Goal: Task Accomplishment & Management: Manage account settings

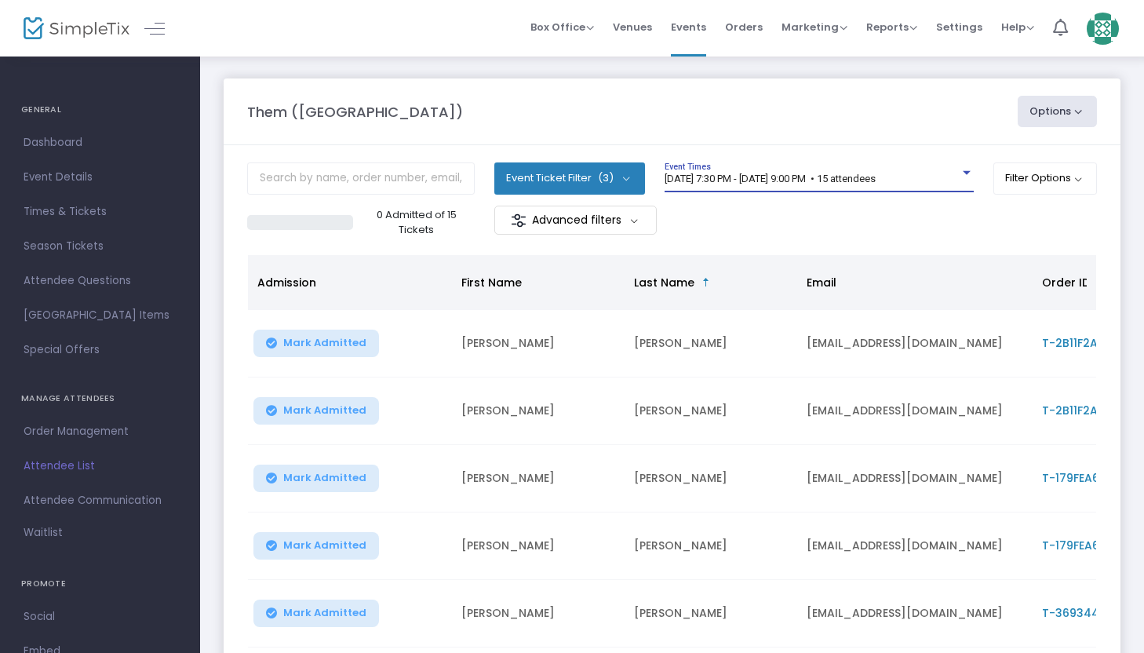
click at [772, 175] on span "[DATE] 7:30 PM - [DATE] 9:00 PM • 15 attendees" at bounding box center [770, 179] width 211 height 12
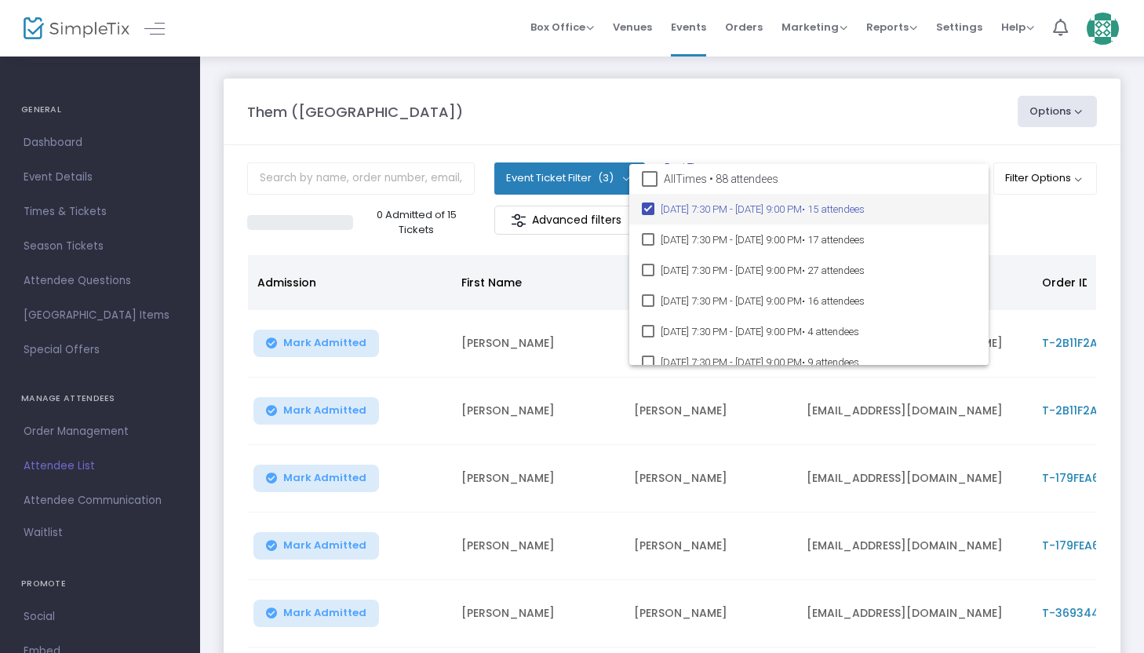
click at [753, 209] on span "[DATE] 7:30 PM - [DATE] 9:00 PM • 15 attendees" at bounding box center [818, 209] width 315 height 31
click at [542, 431] on div at bounding box center [572, 326] width 1144 height 653
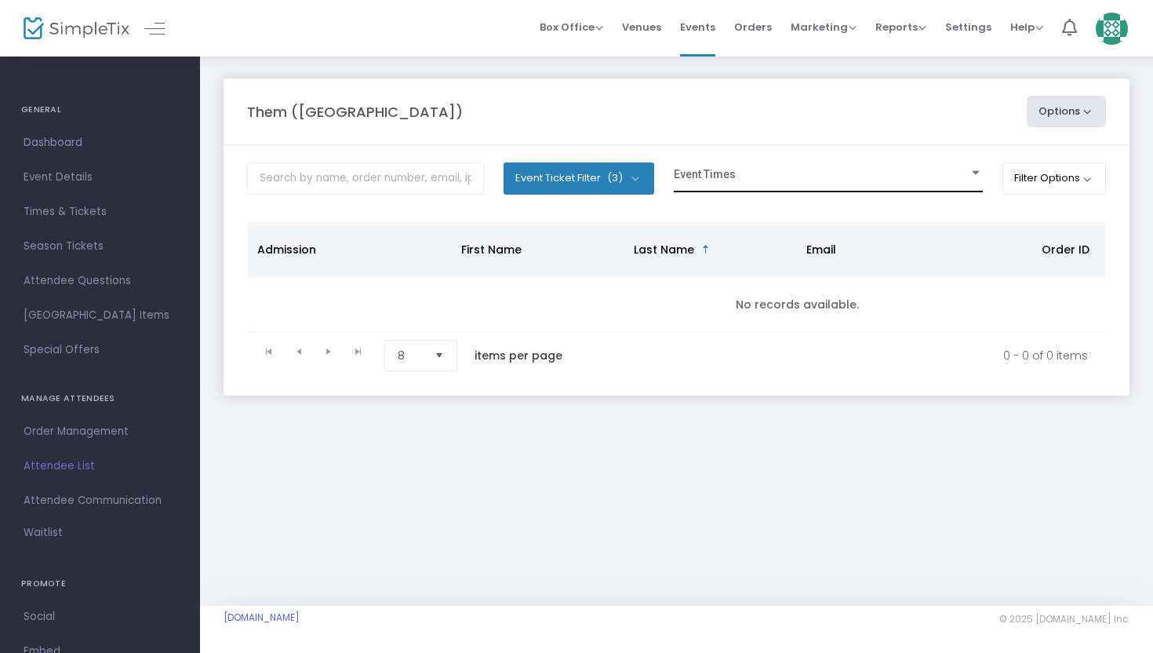
click at [756, 179] on span at bounding box center [821, 179] width 295 height 12
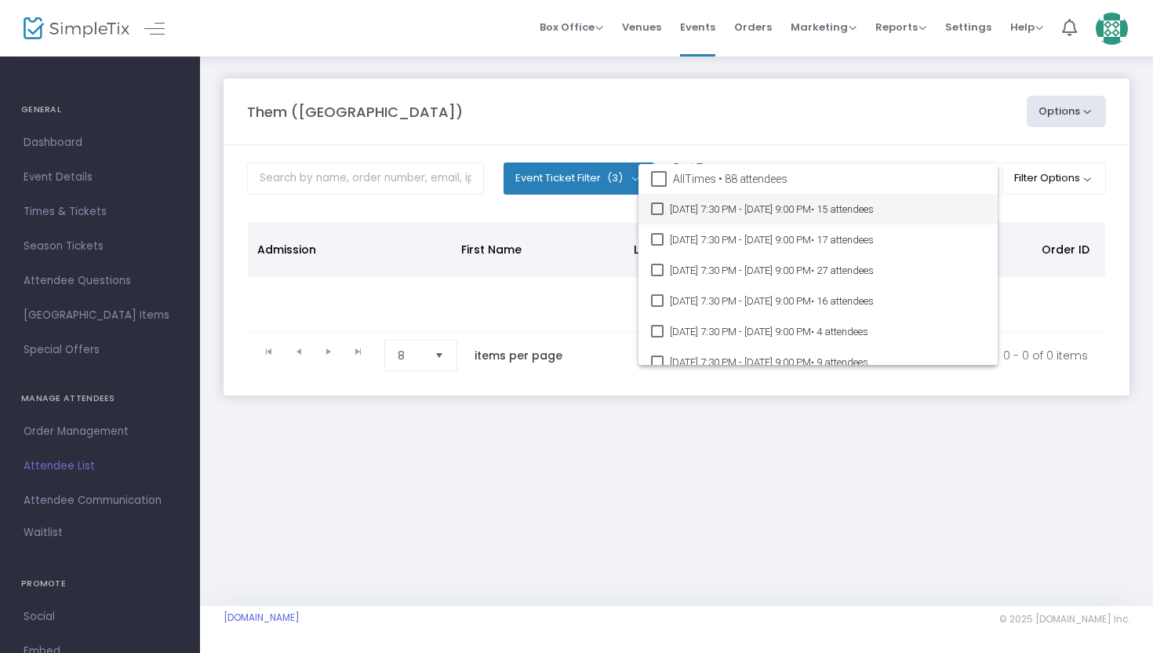
click at [756, 209] on span "[DATE] 7:30 PM - [DATE] 9:00 PM • 15 attendees" at bounding box center [827, 209] width 315 height 31
click at [874, 208] on span "• 15 attendees" at bounding box center [842, 209] width 63 height 12
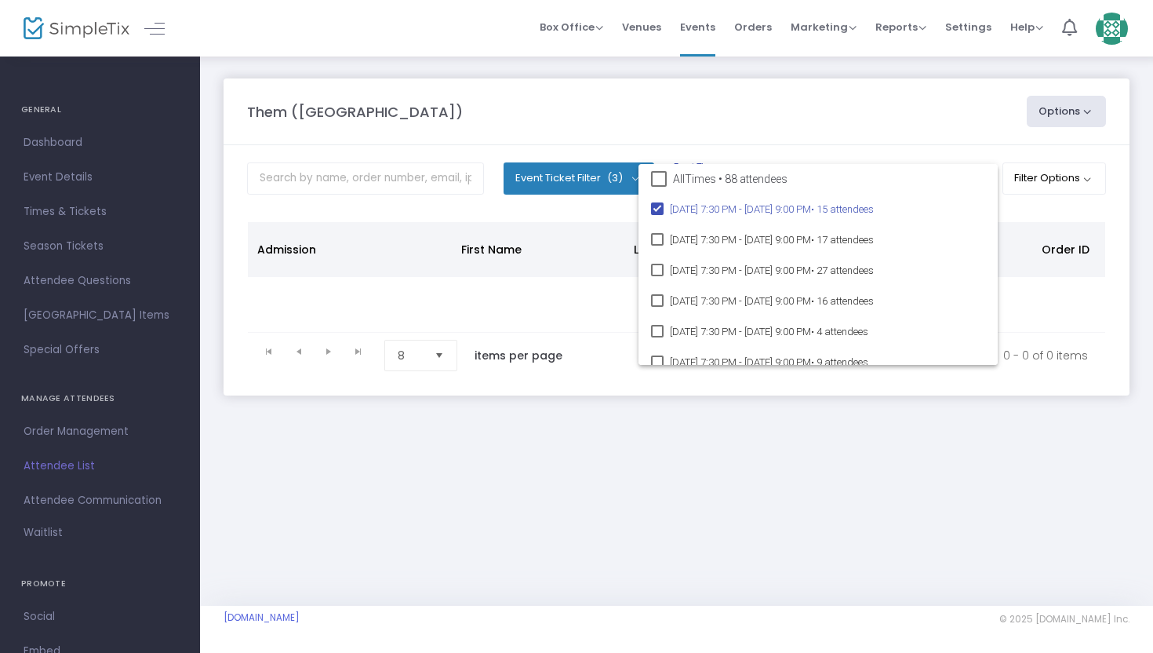
click at [1030, 234] on div at bounding box center [576, 326] width 1153 height 653
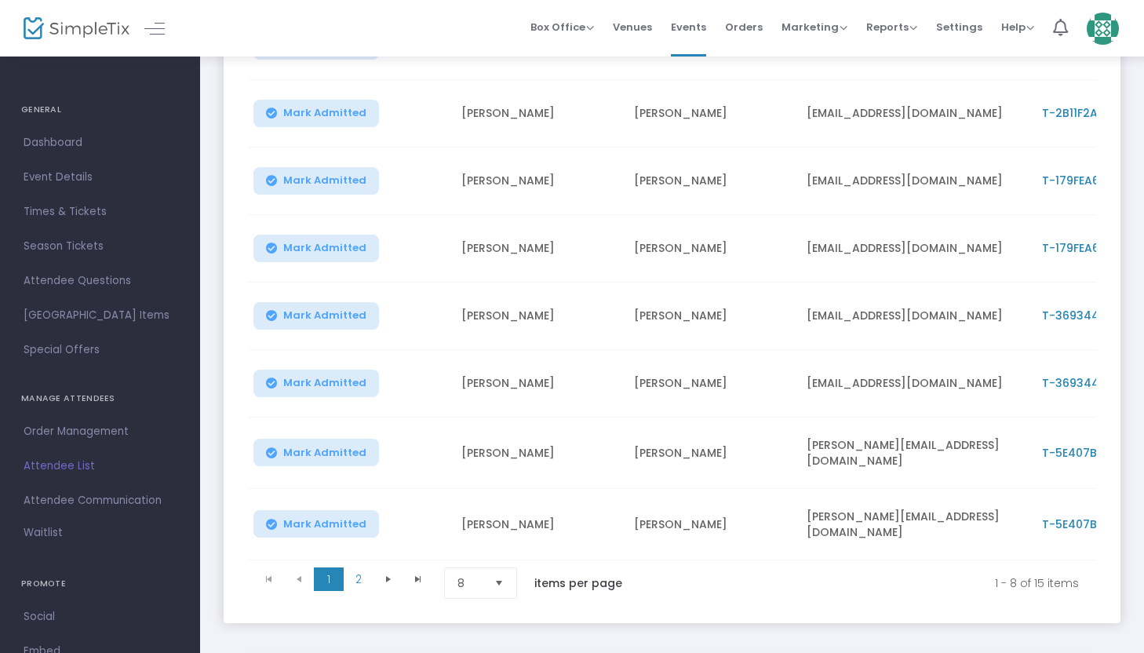
scroll to position [373, 0]
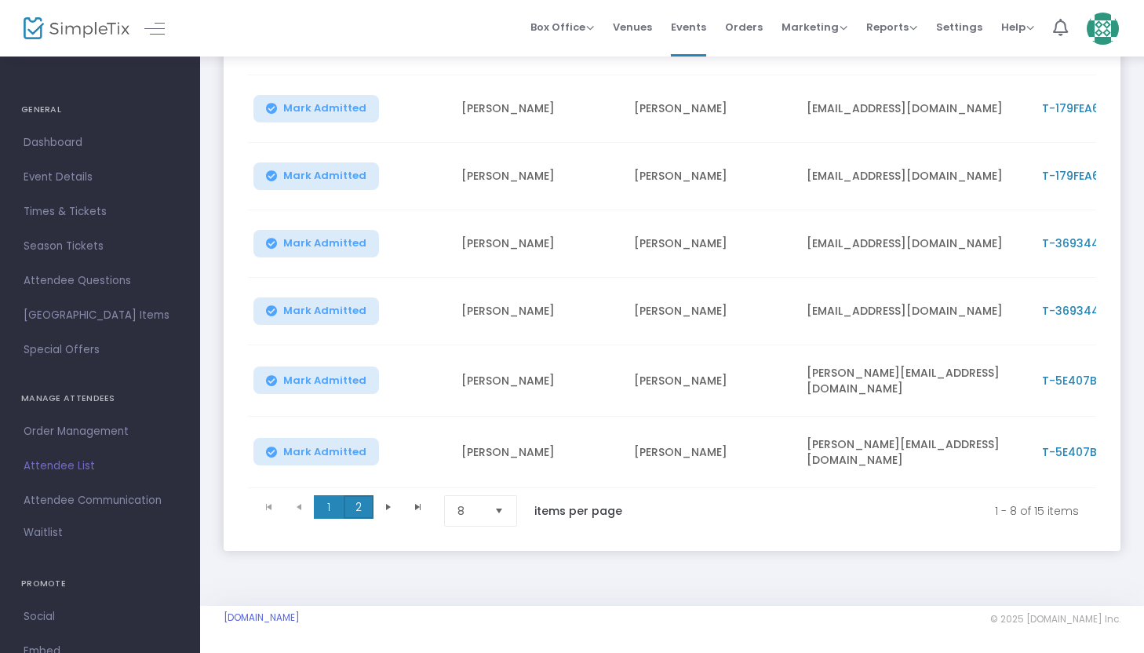
click at [351, 504] on span "2" at bounding box center [359, 507] width 30 height 24
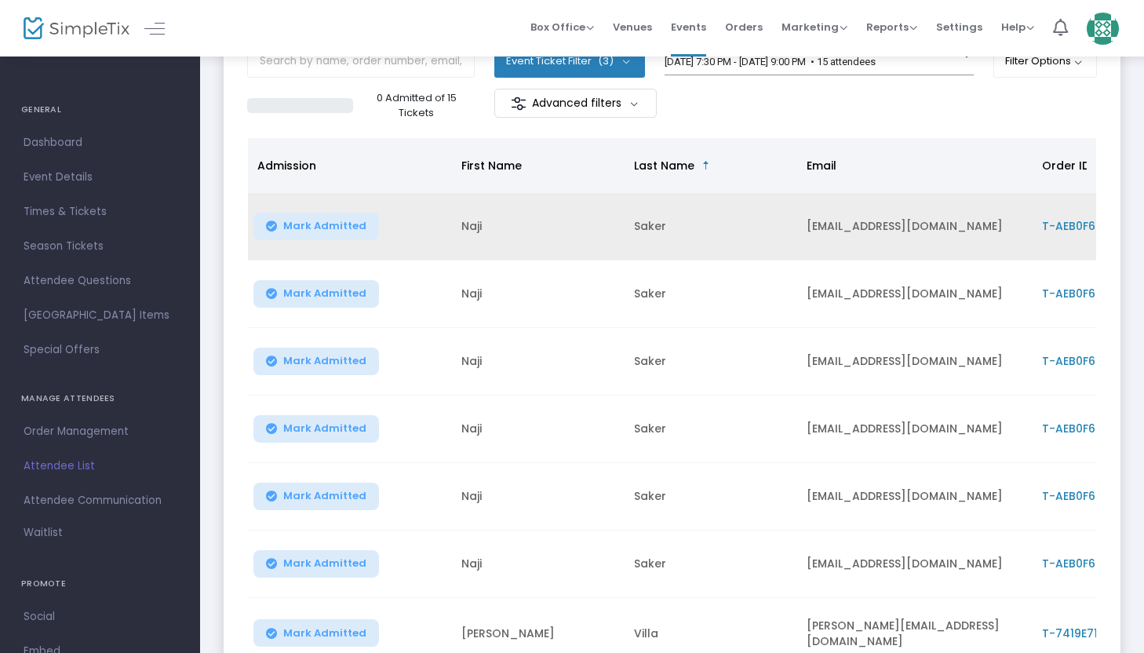
scroll to position [114, 0]
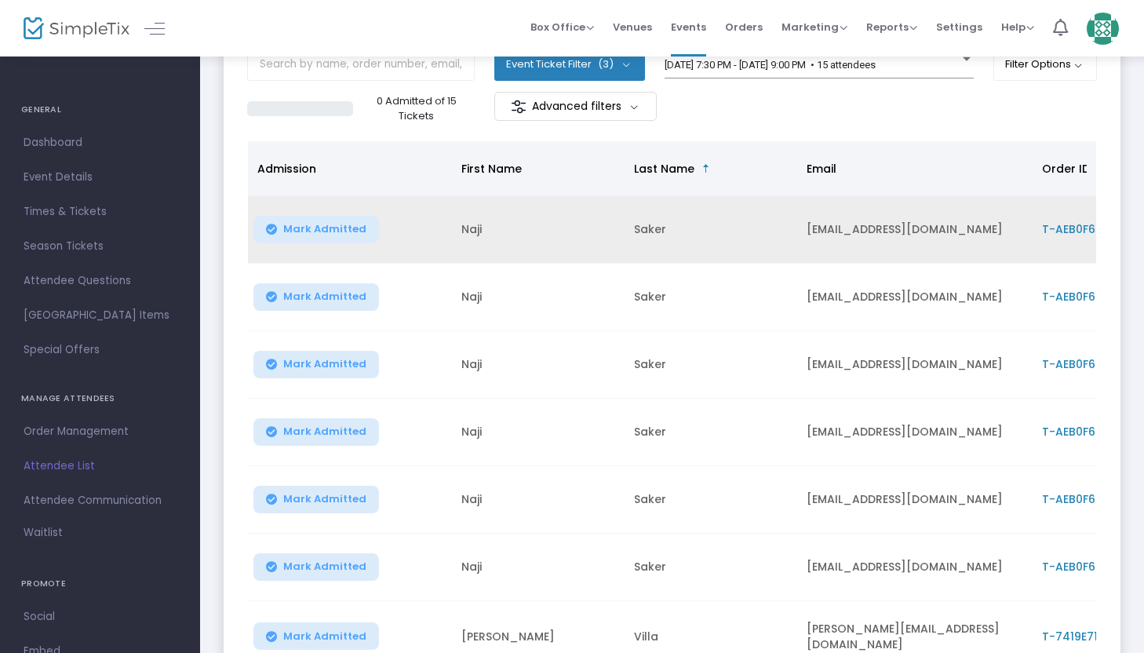
click at [1077, 225] on span "T-AEB0F655-4" at bounding box center [1083, 229] width 82 height 16
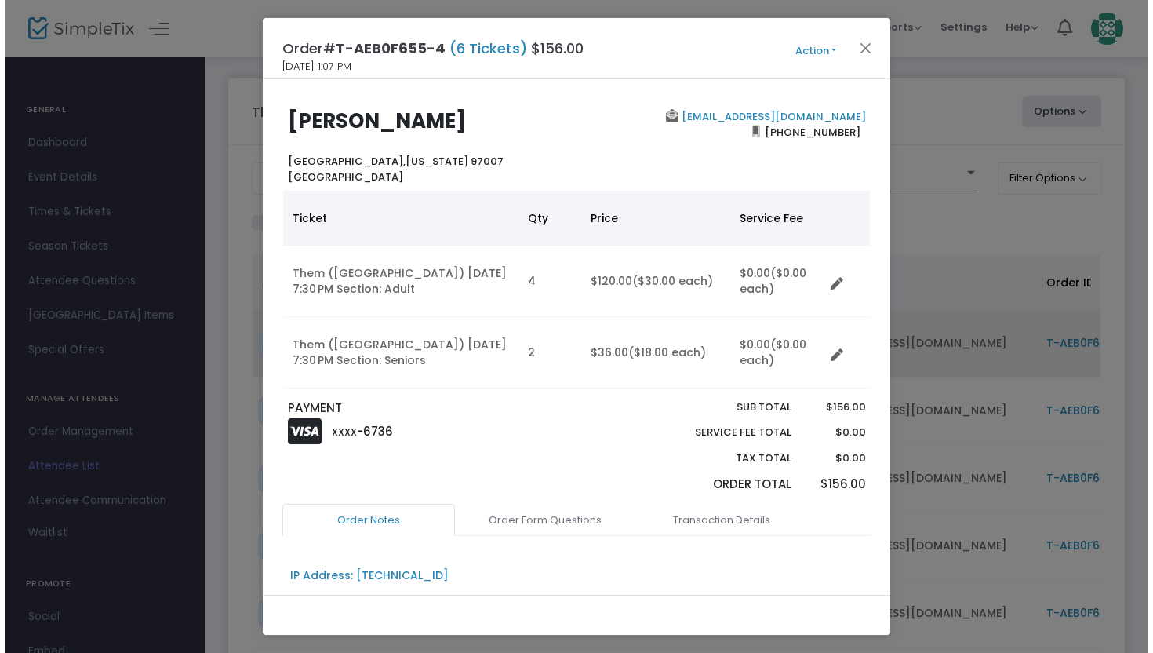
scroll to position [0, 0]
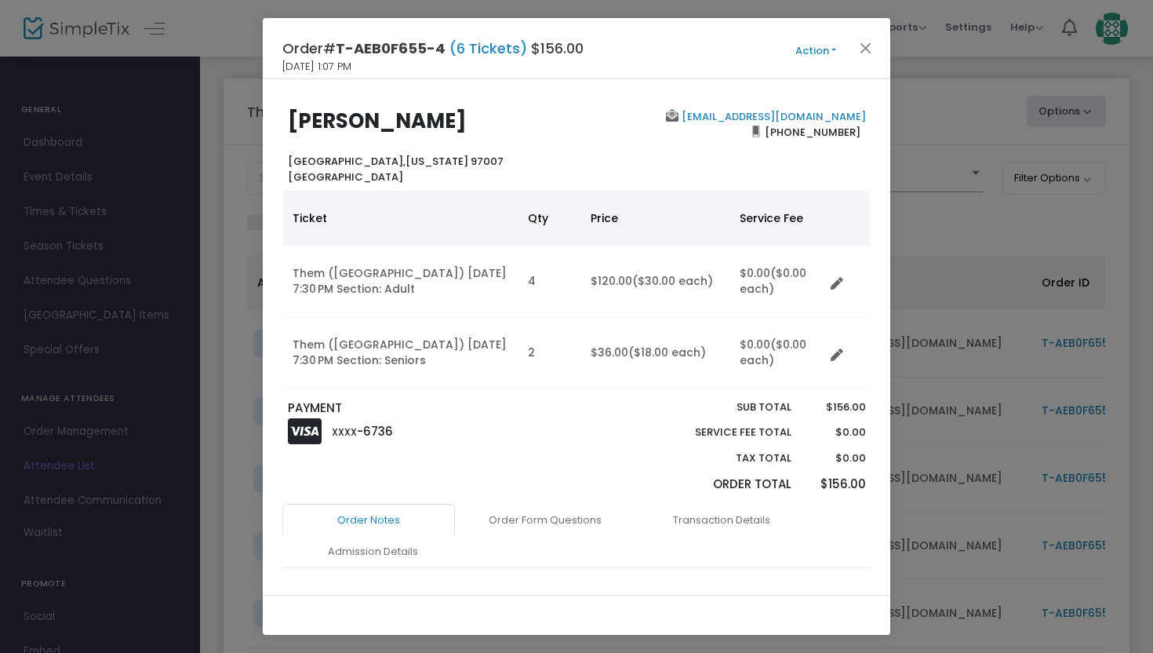
click at [805, 49] on button "Action" at bounding box center [816, 50] width 94 height 17
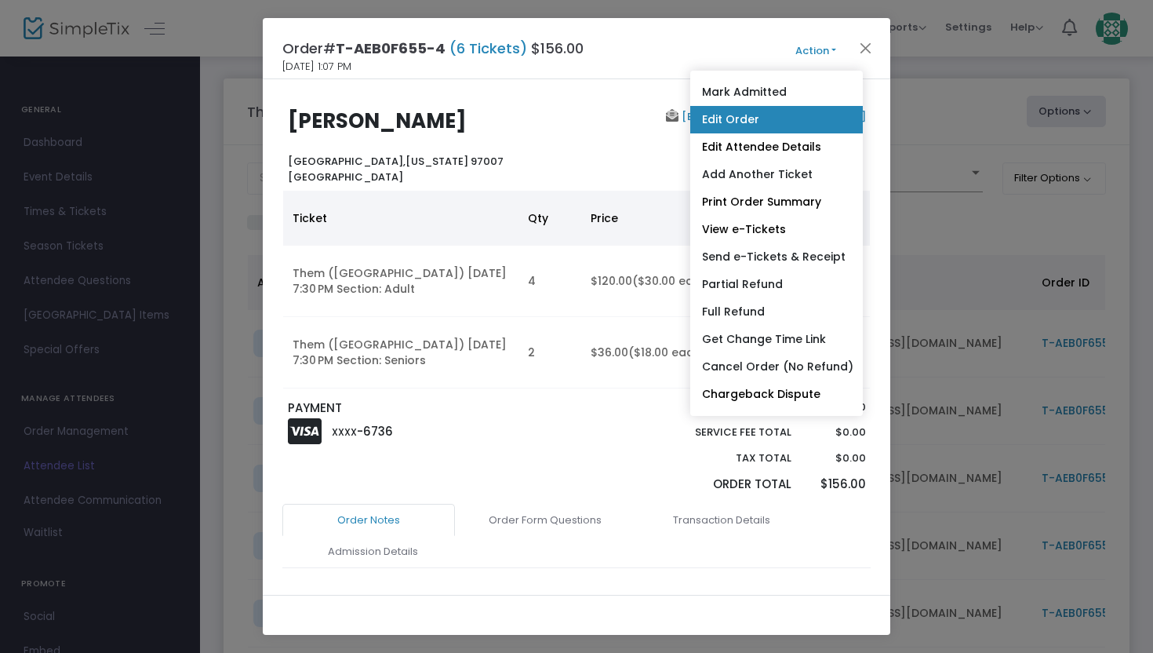
click at [779, 111] on link "Edit Order" at bounding box center [776, 119] width 173 height 27
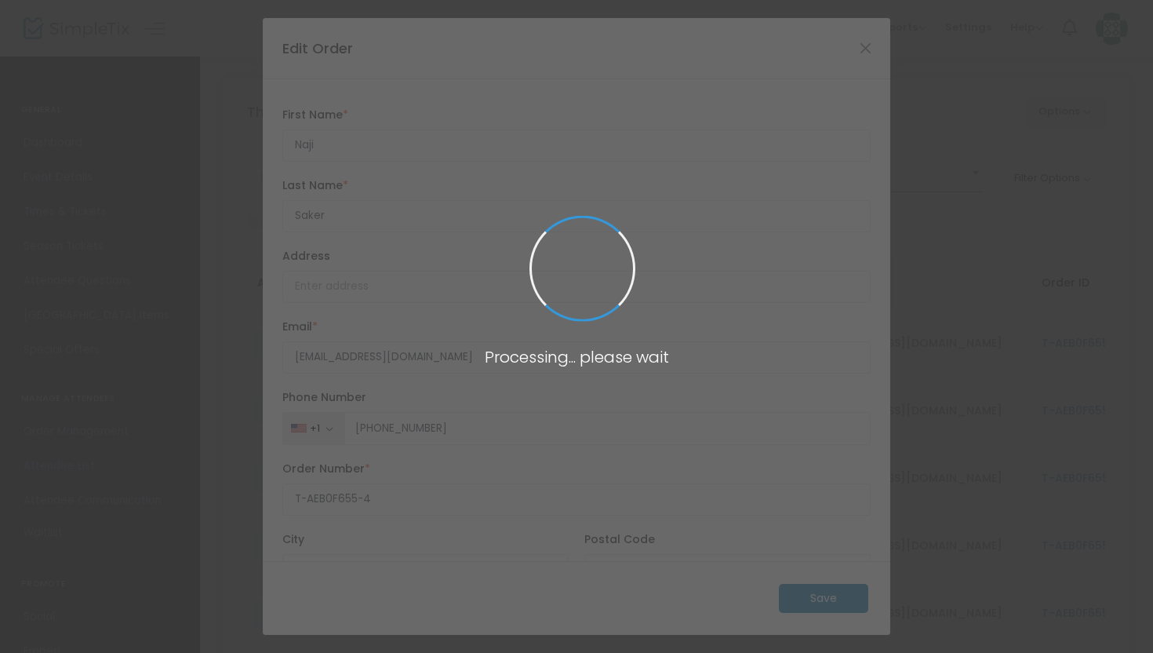
type input "[GEOGRAPHIC_DATA]"
type input "[US_STATE]"
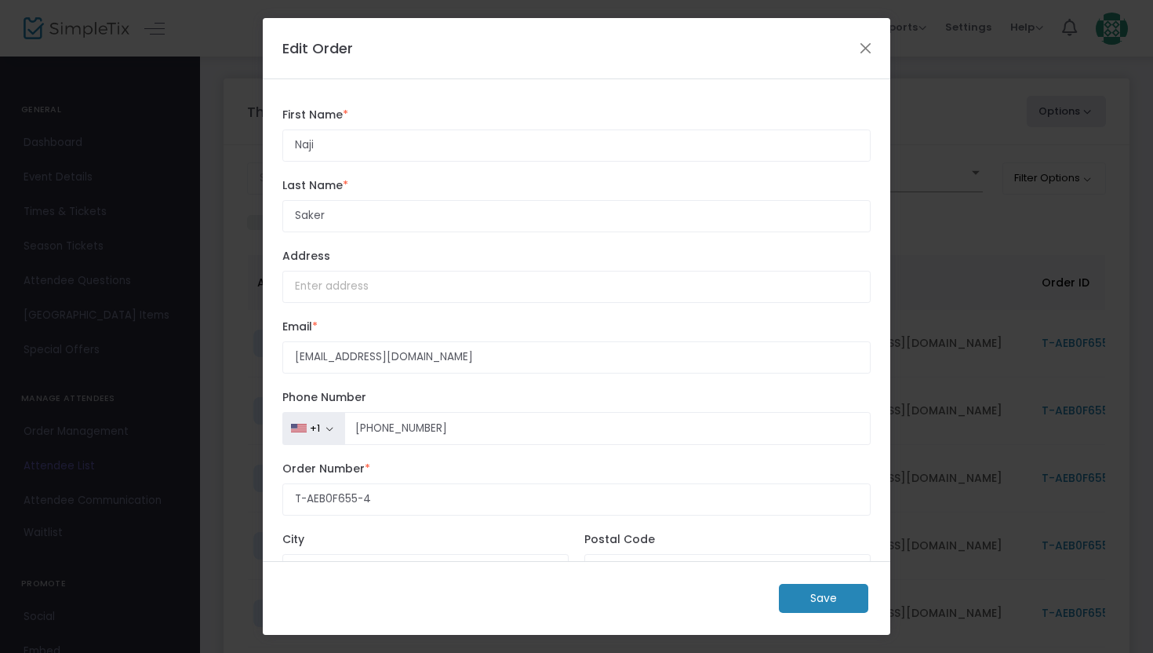
scroll to position [122, 0]
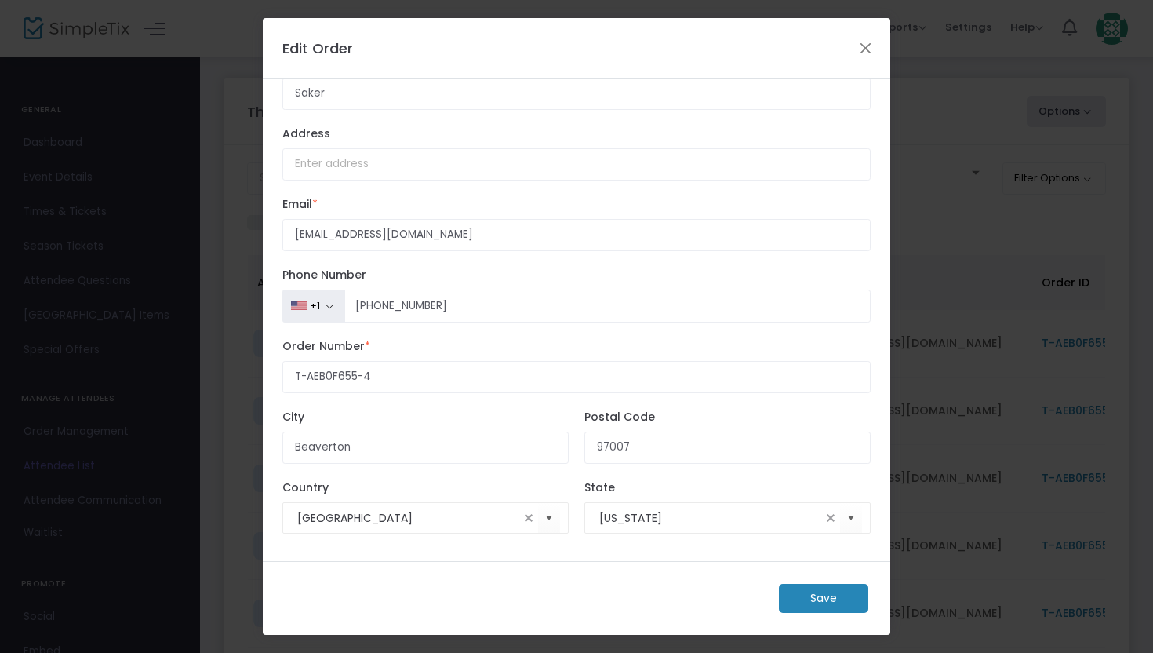
click at [810, 602] on m-button "Save" at bounding box center [823, 598] width 89 height 29
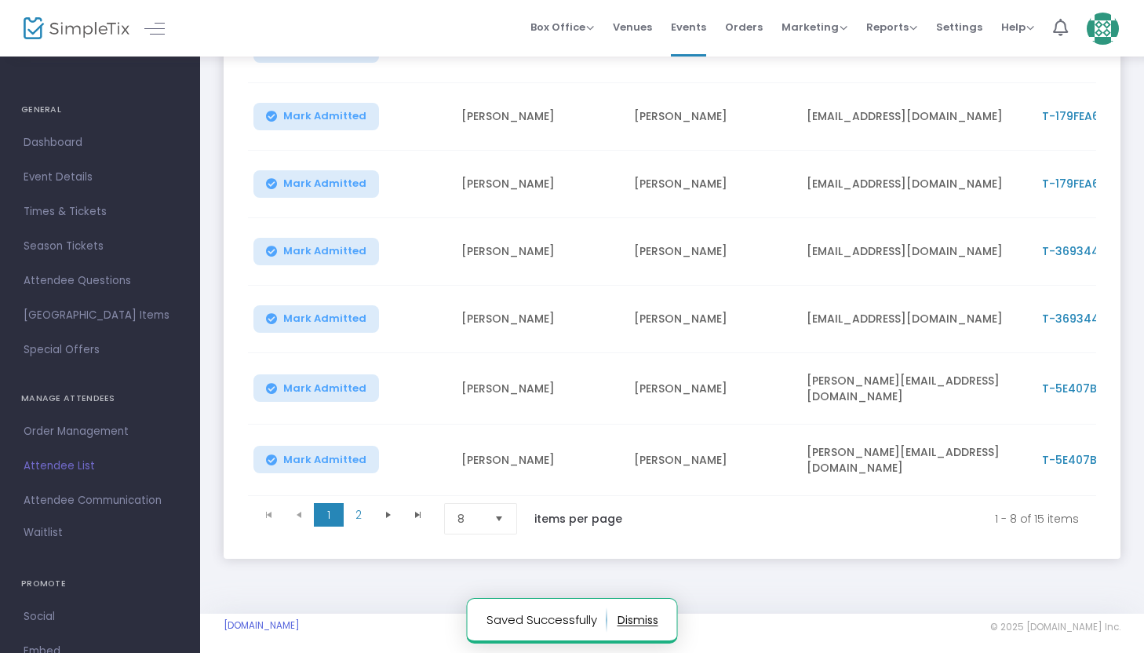
scroll to position [373, 0]
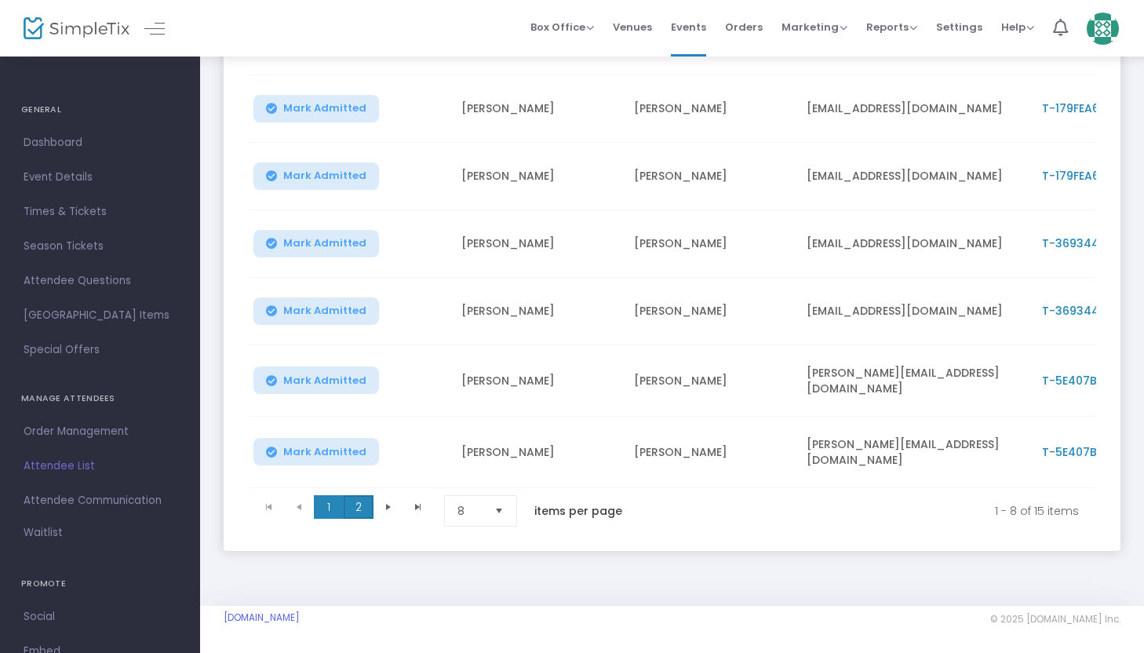
click at [359, 501] on span "2" at bounding box center [359, 507] width 30 height 24
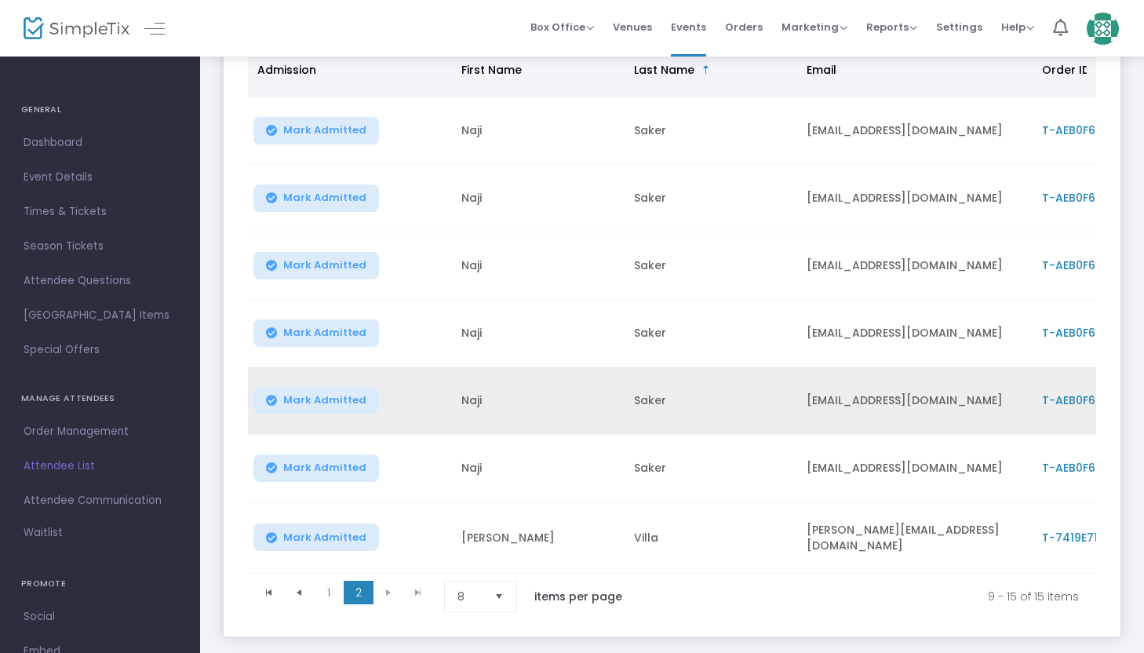
scroll to position [134, 0]
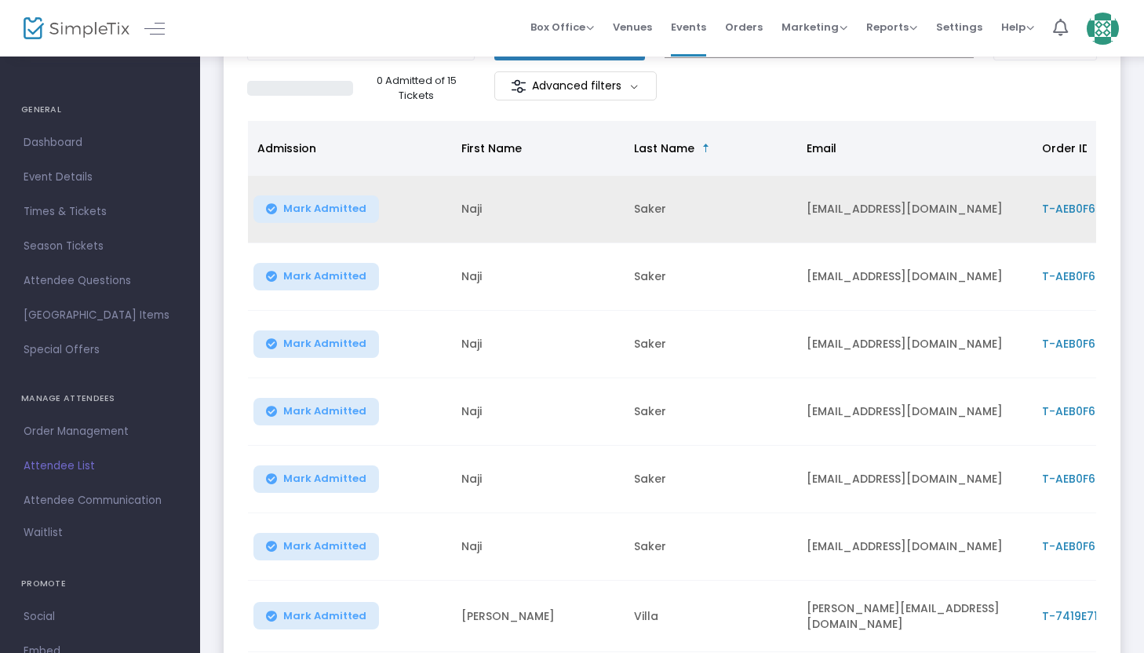
click at [1083, 206] on span "T-AEB0F655-4" at bounding box center [1083, 209] width 82 height 16
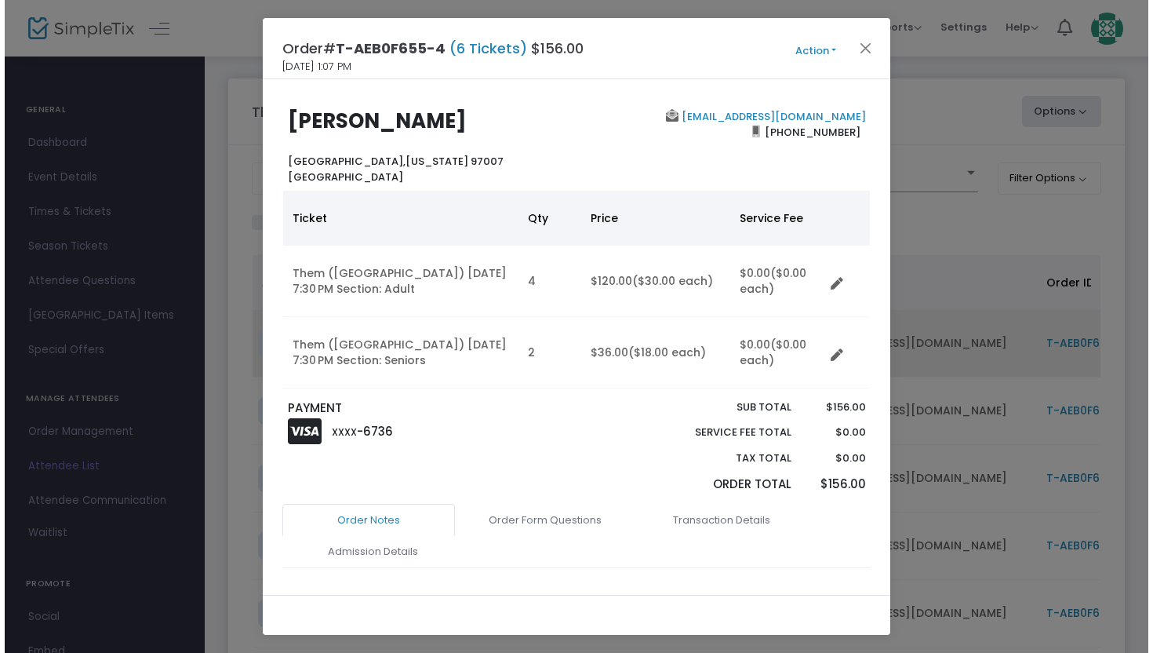
scroll to position [0, 0]
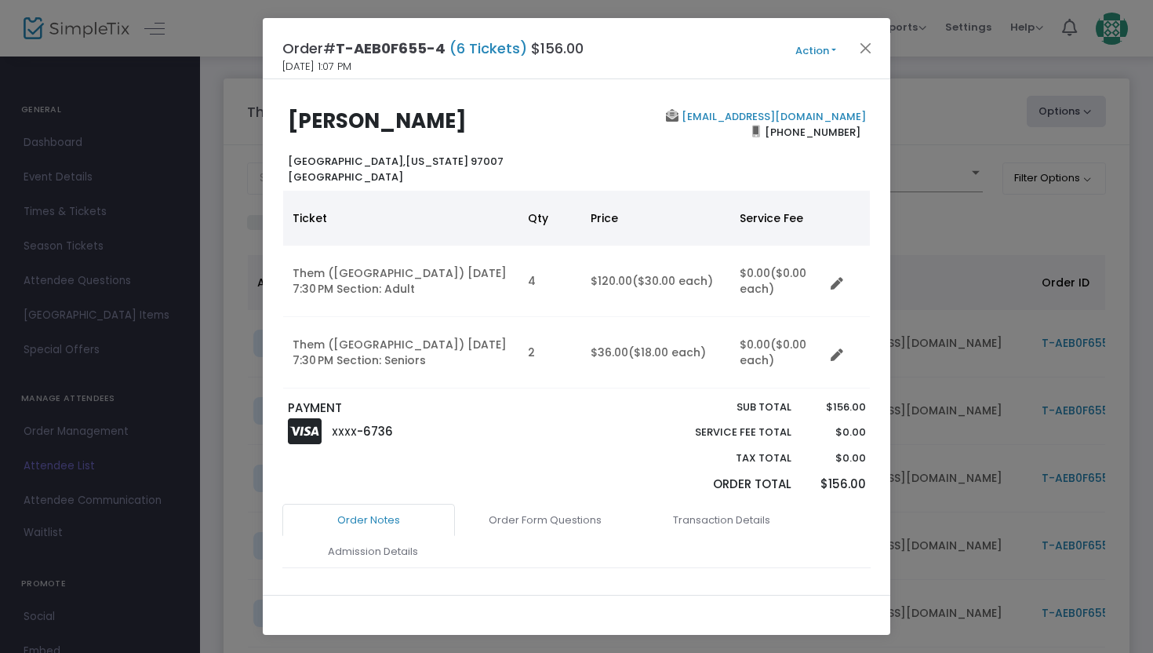
click at [810, 47] on button "Action" at bounding box center [816, 50] width 94 height 17
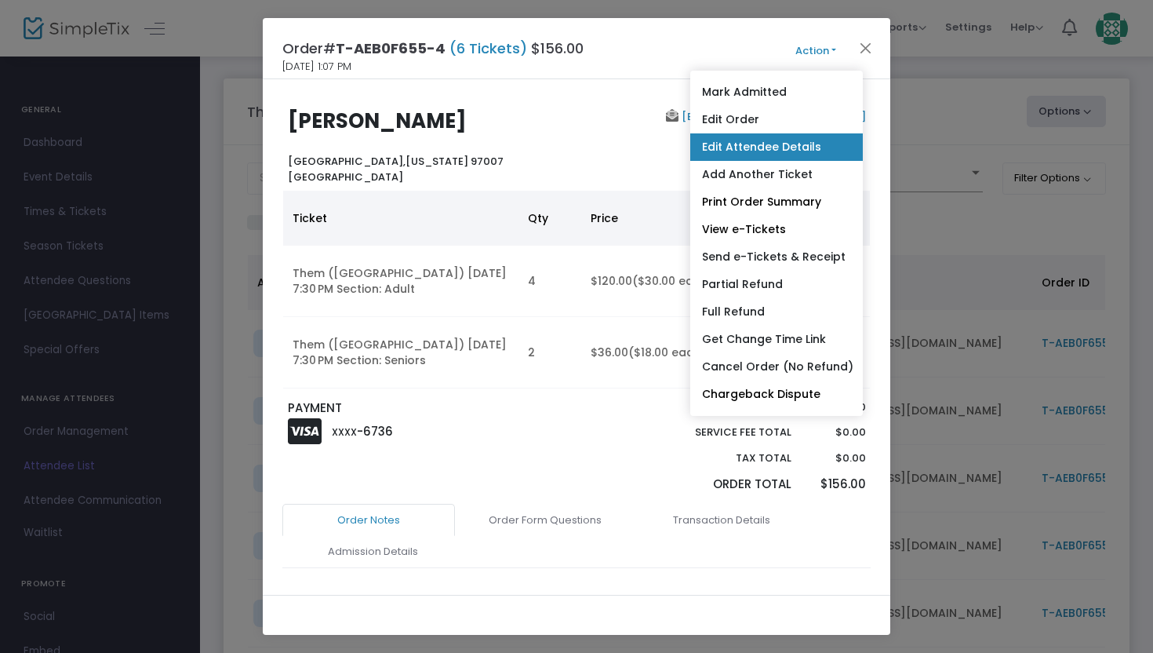
click at [782, 143] on link "Edit Attendee Details" at bounding box center [776, 146] width 173 height 27
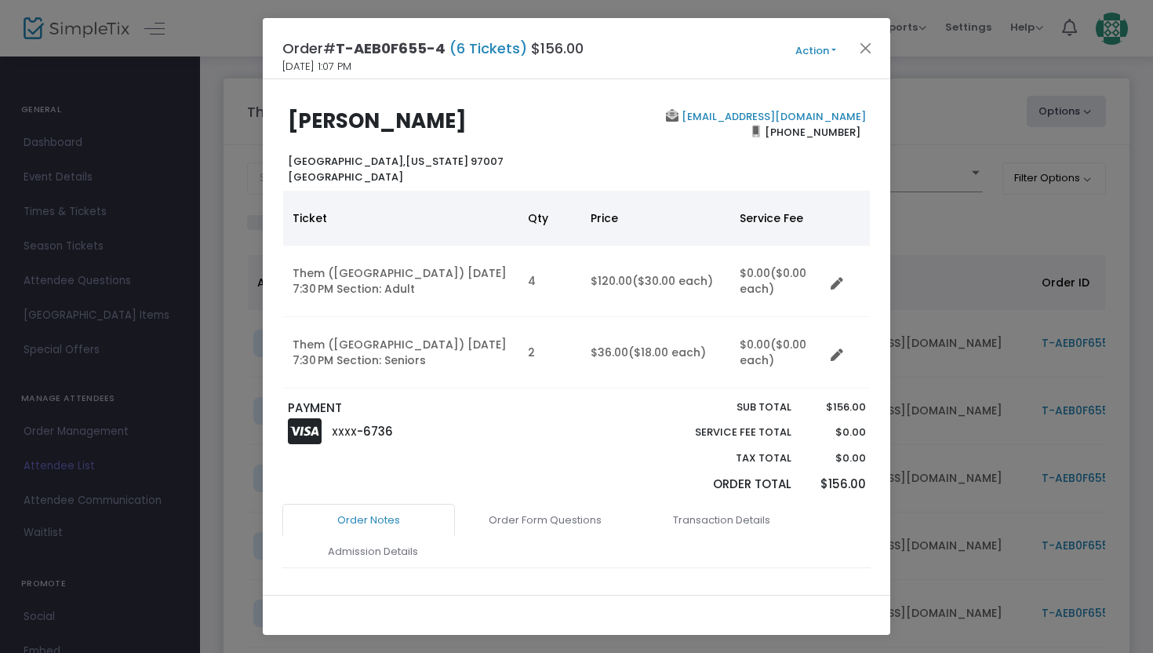
click at [813, 42] on button "Action" at bounding box center [816, 50] width 94 height 17
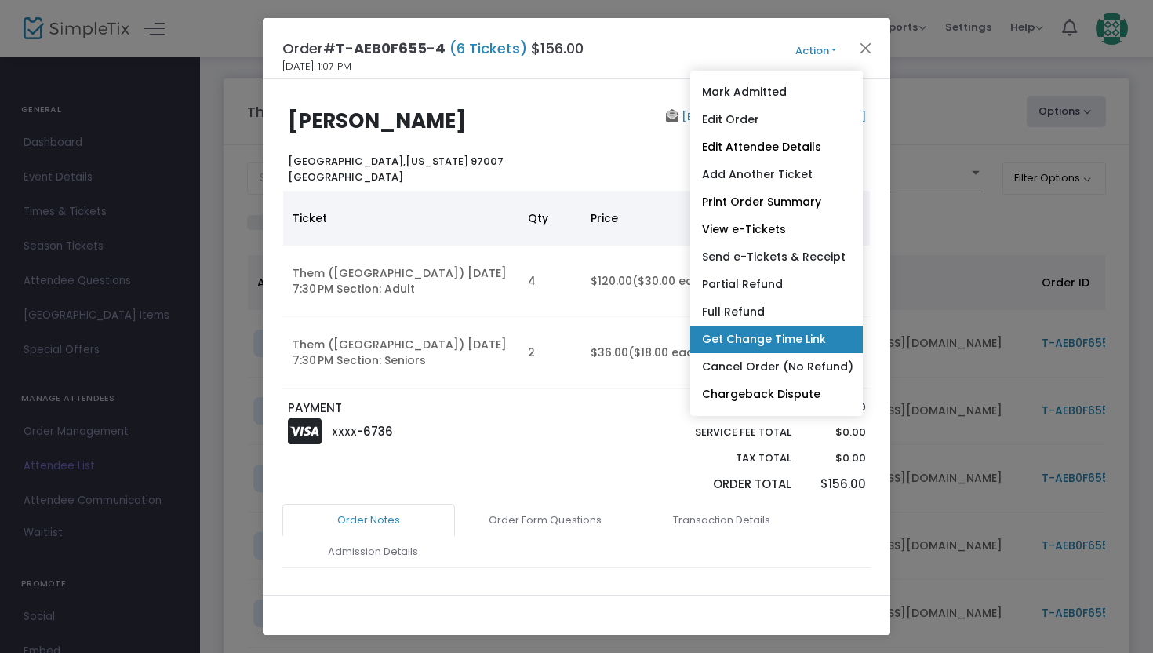
click at [748, 340] on link "Get Change Time Link" at bounding box center [776, 339] width 173 height 27
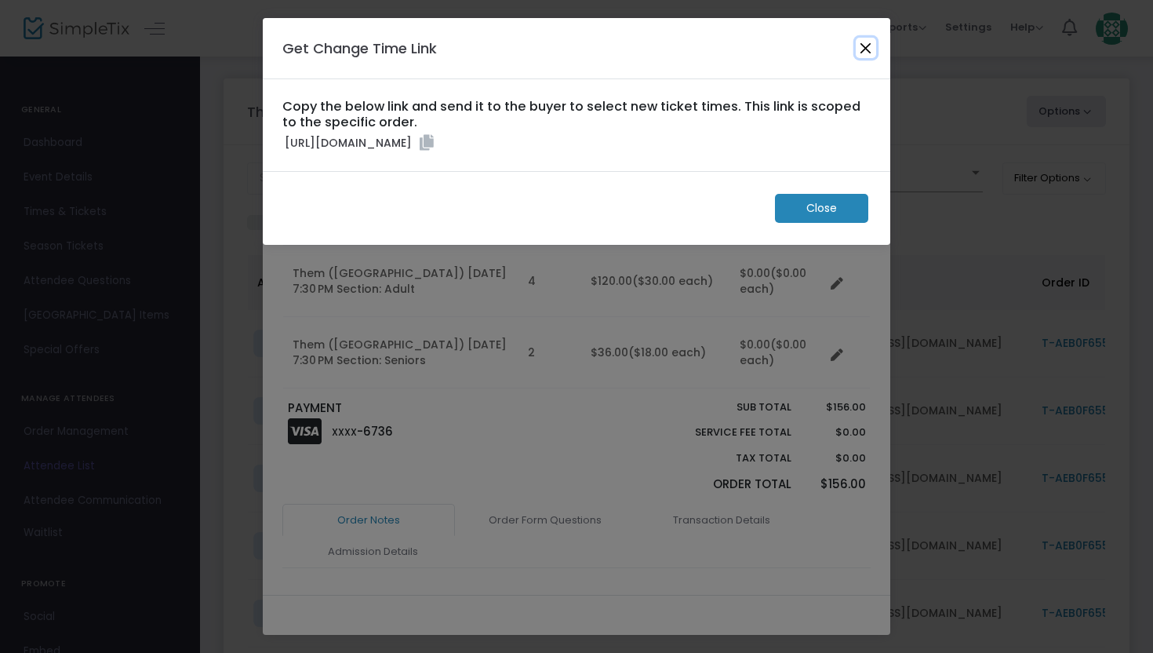
click at [867, 50] on button "Close" at bounding box center [866, 48] width 20 height 20
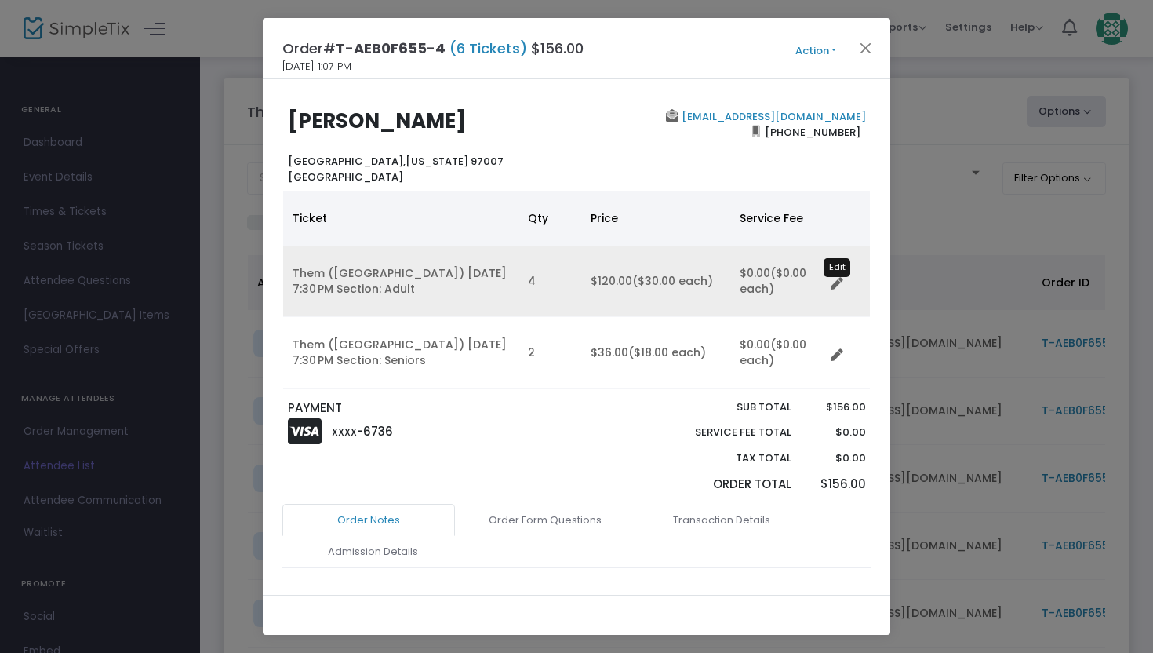
click at [832, 287] on icon "Data table" at bounding box center [837, 284] width 13 height 13
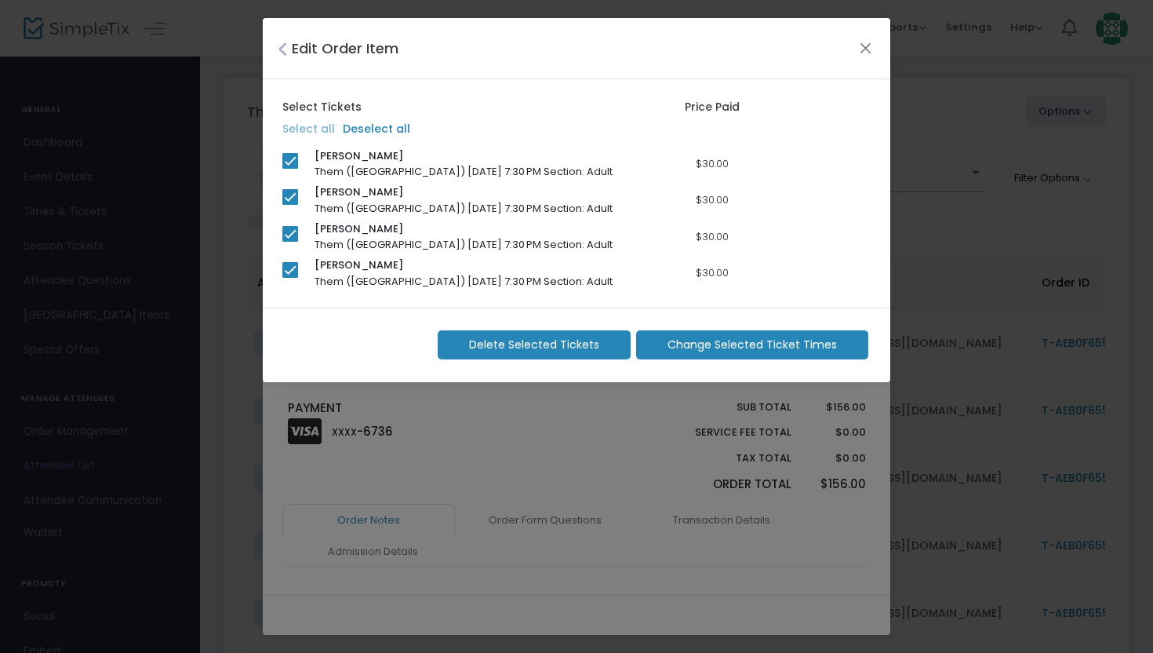
click at [691, 348] on span "Change Selected Ticket Times" at bounding box center [752, 345] width 169 height 16
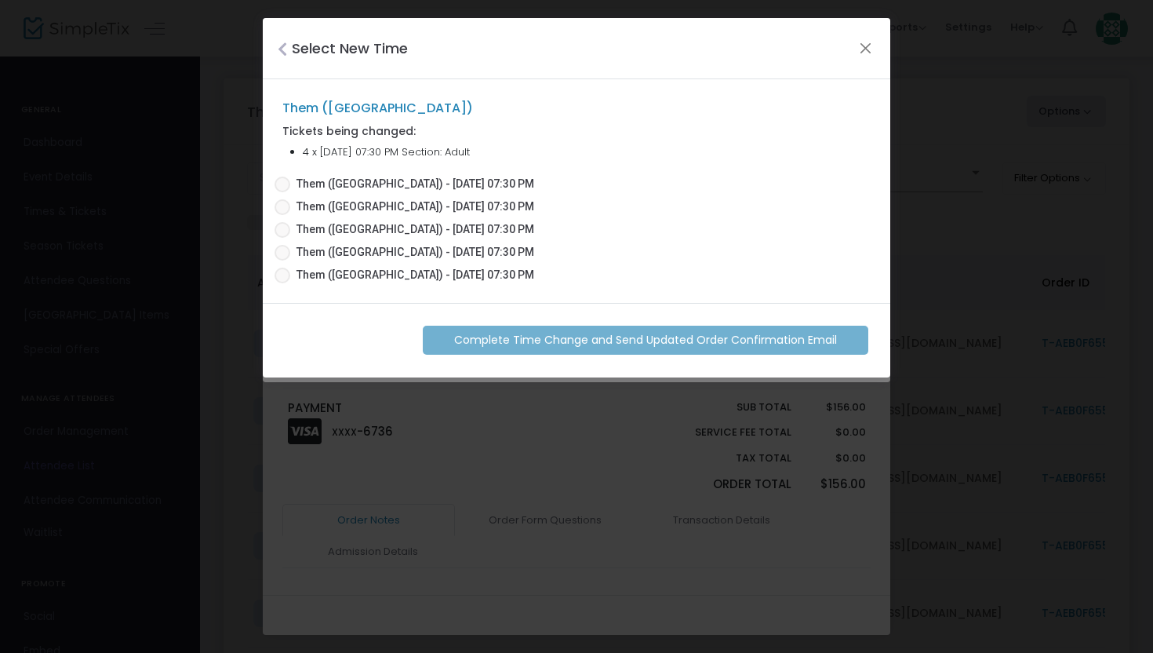
click at [284, 252] on span at bounding box center [283, 253] width 16 height 16
click at [282, 260] on input "Them ([GEOGRAPHIC_DATA]) - [DATE] 07:30 PM" at bounding box center [282, 260] width 1 height 1
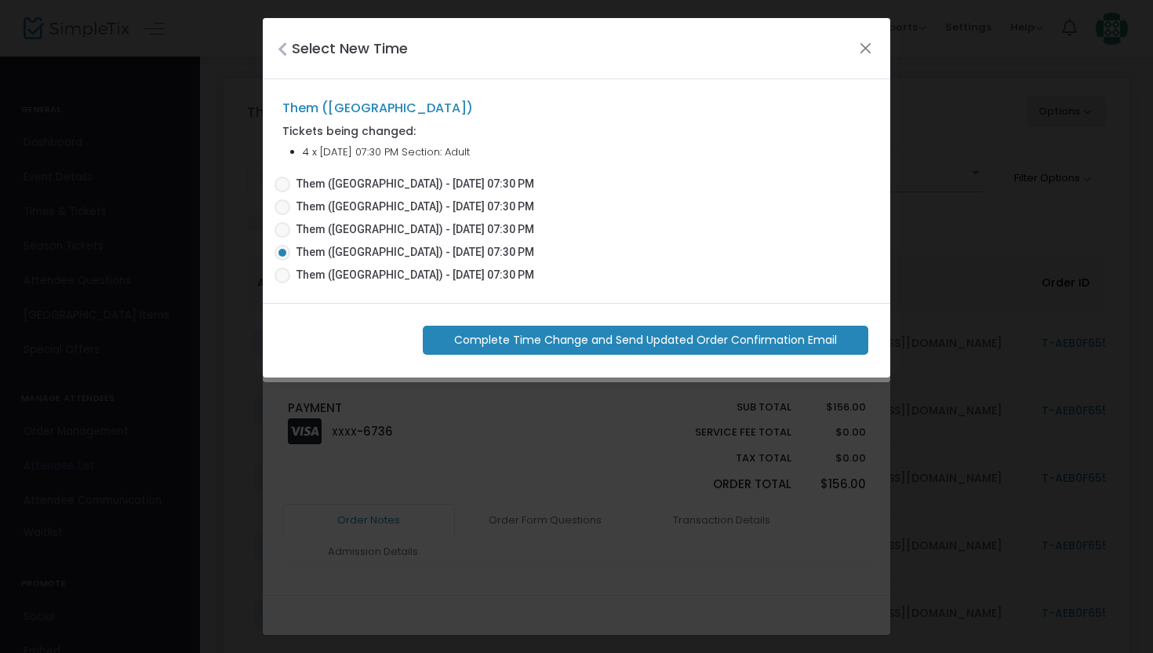
click at [647, 341] on span "Complete Time Change and Send Updated Order Confirmation Email" at bounding box center [645, 340] width 383 height 16
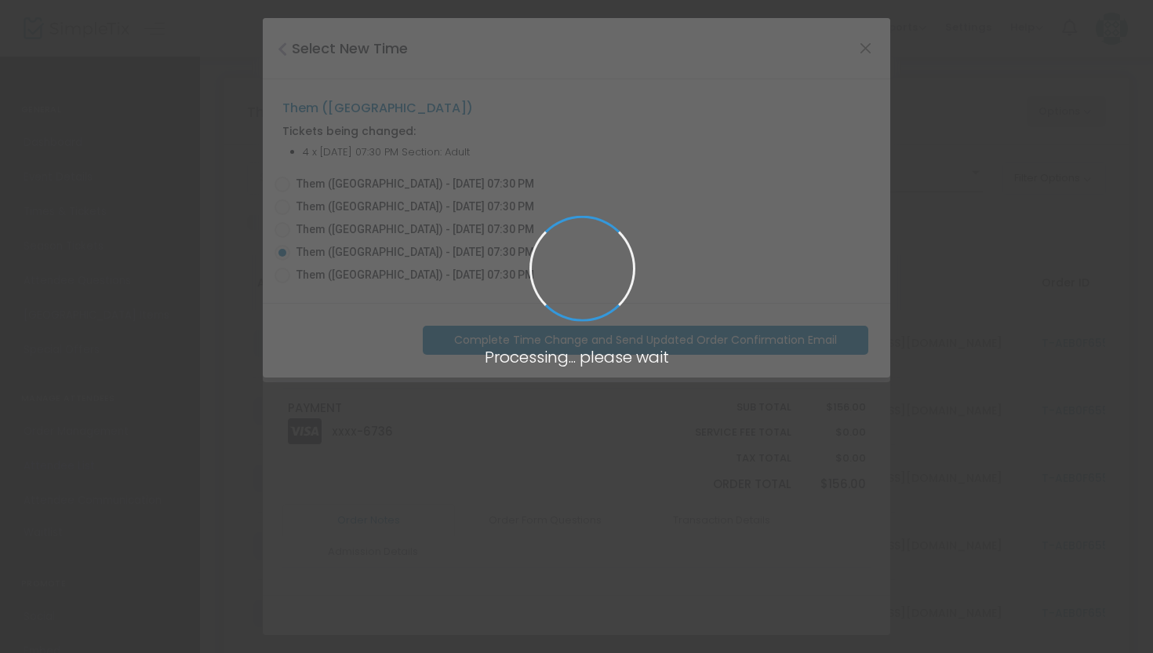
radio input "false"
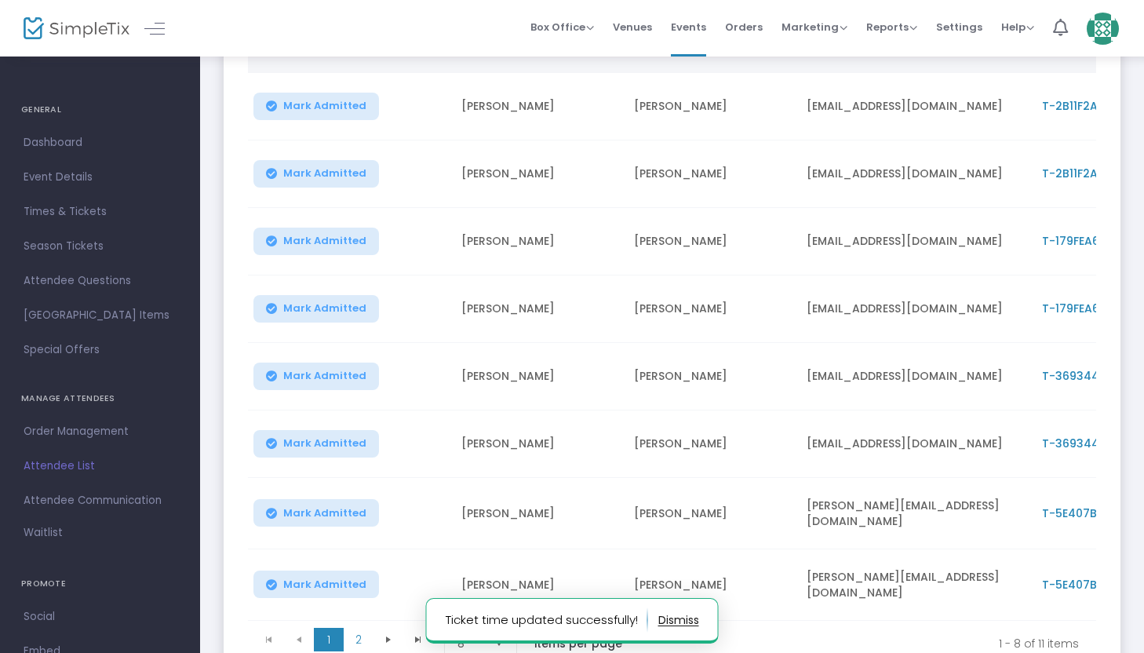
scroll to position [373, 0]
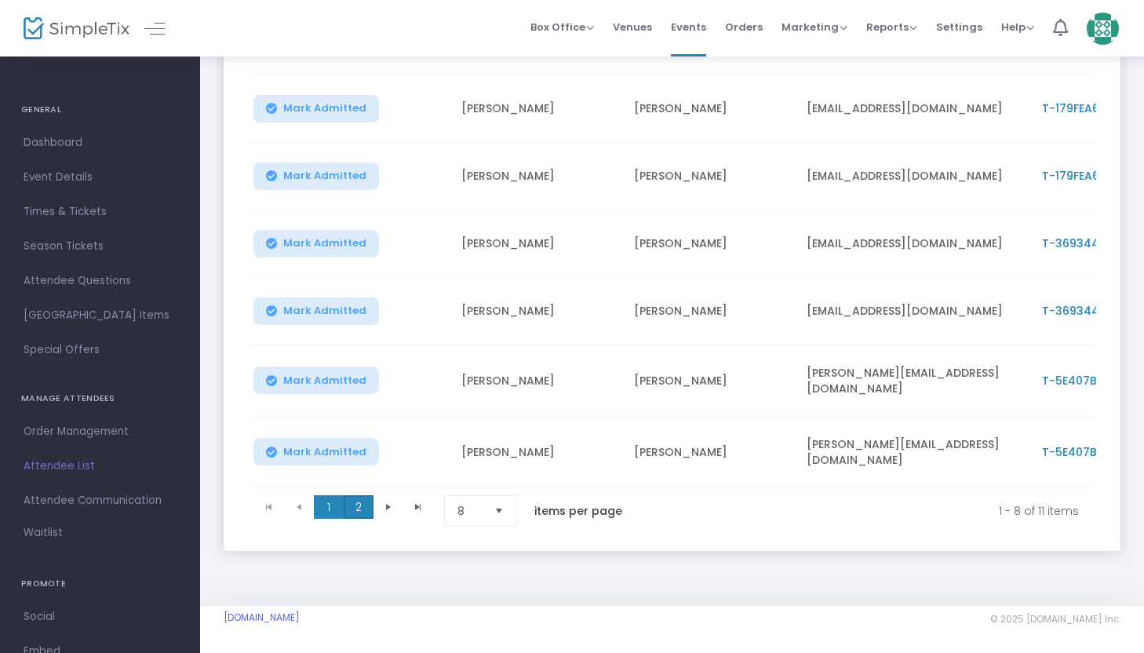
click at [360, 501] on span "2" at bounding box center [359, 507] width 30 height 24
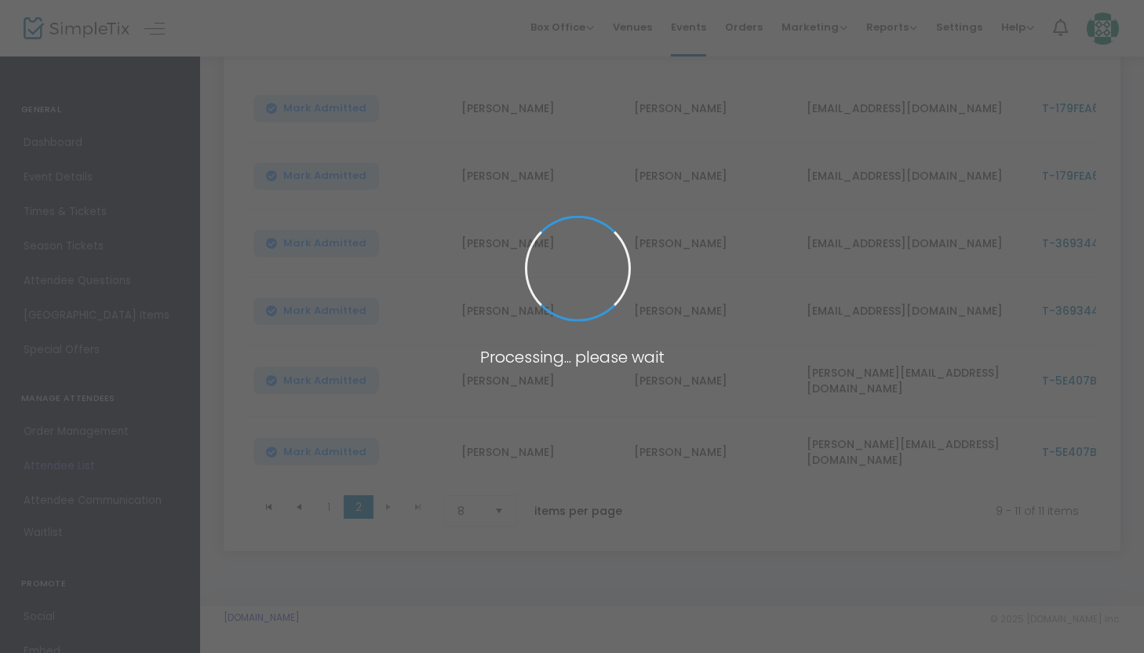
scroll to position [35, 0]
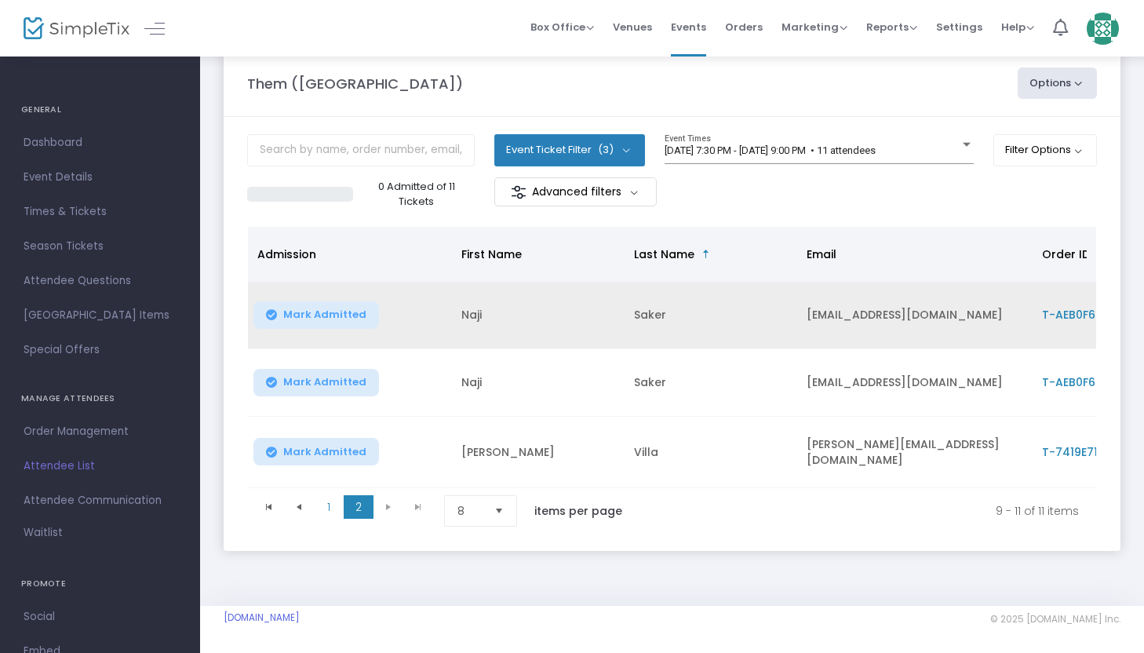
click at [1076, 307] on span "T-AEB0F655-4" at bounding box center [1083, 315] width 82 height 16
